Goal: Find specific page/section: Find specific page/section

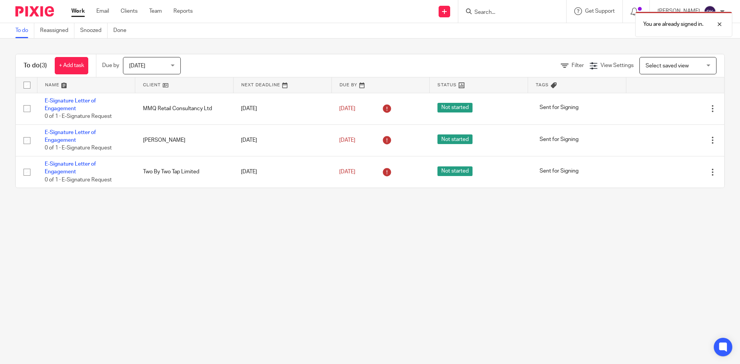
click at [496, 16] on div "You are already signed in." at bounding box center [551, 22] width 362 height 29
click at [720, 23] on div at bounding box center [713, 24] width 21 height 9
click at [507, 9] on input "Search" at bounding box center [508, 12] width 69 height 7
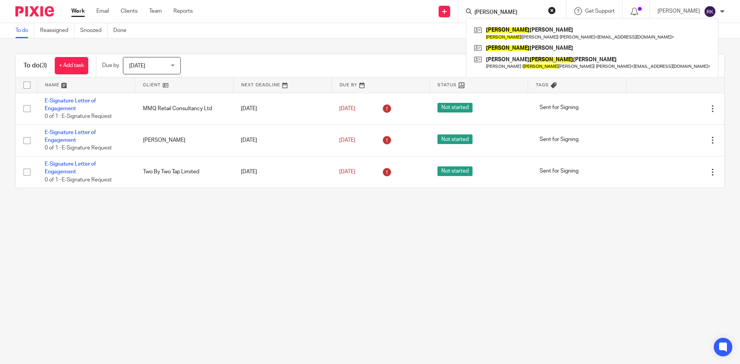
type input "william"
click button "submit" at bounding box center [0, 0] width 0 height 0
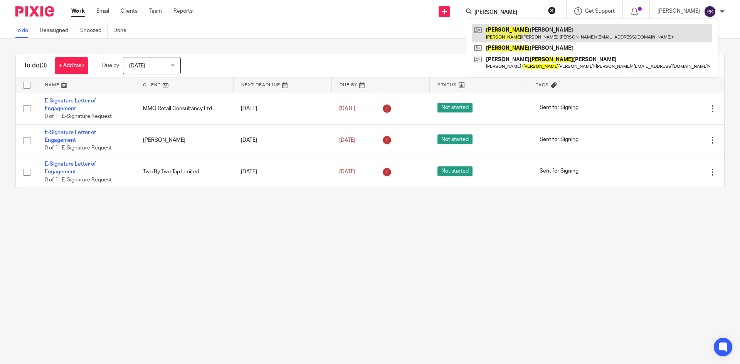
click at [523, 38] on link at bounding box center [592, 33] width 240 height 18
